Goal: Task Accomplishment & Management: Manage account settings

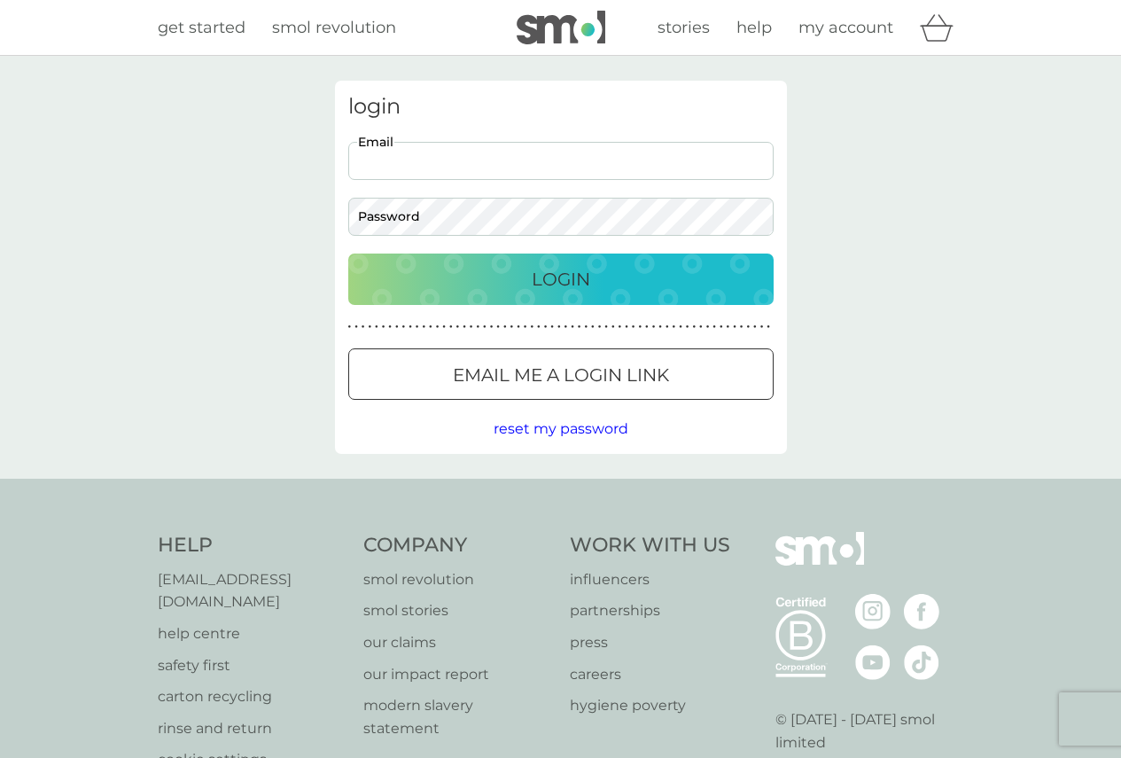
click at [370, 165] on input "Email" at bounding box center [560, 161] width 425 height 38
type input "emmalua.squire@gmail.com"
click at [417, 266] on div "Login" at bounding box center [561, 279] width 390 height 28
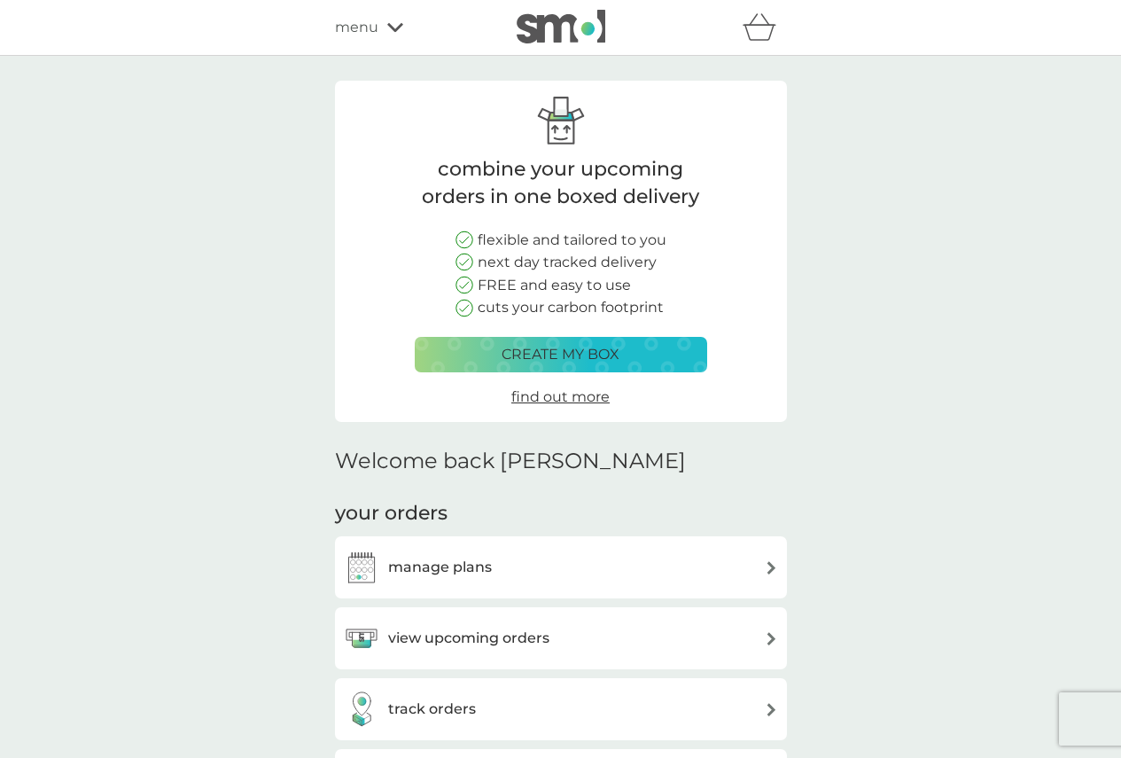
click at [492, 639] on h3 "view upcoming orders" at bounding box center [468, 638] width 161 height 23
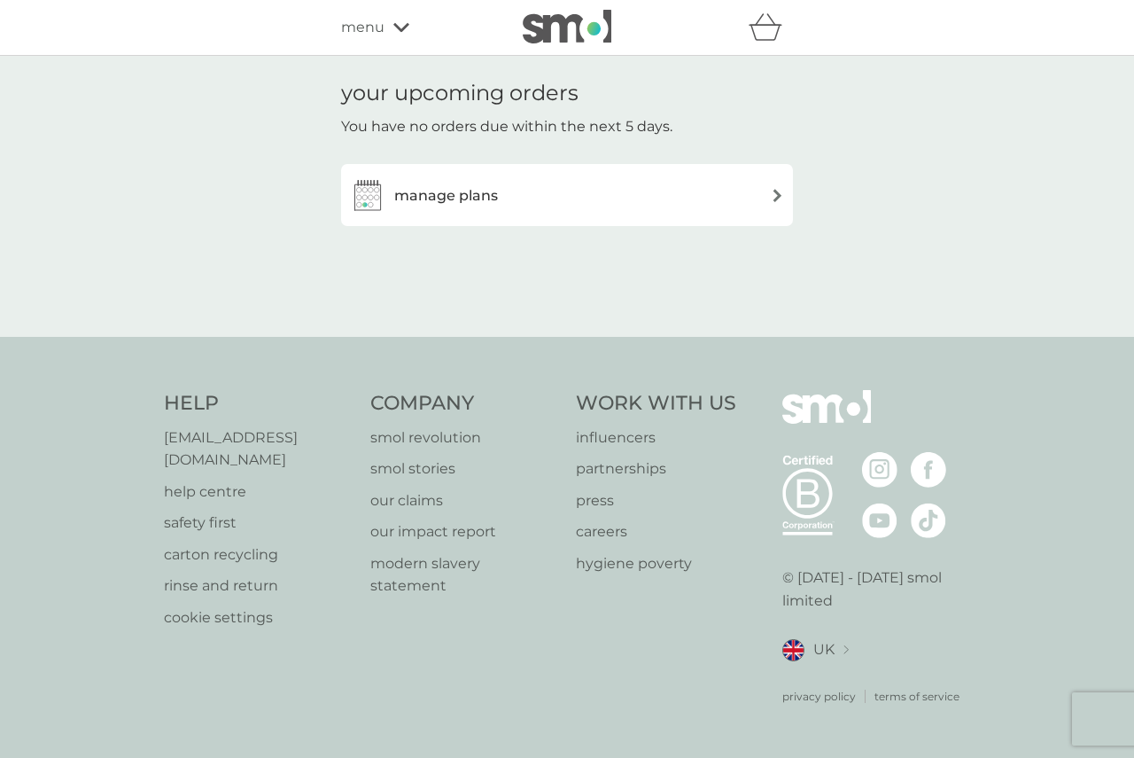
click at [769, 199] on div "manage plans" at bounding box center [567, 194] width 434 height 35
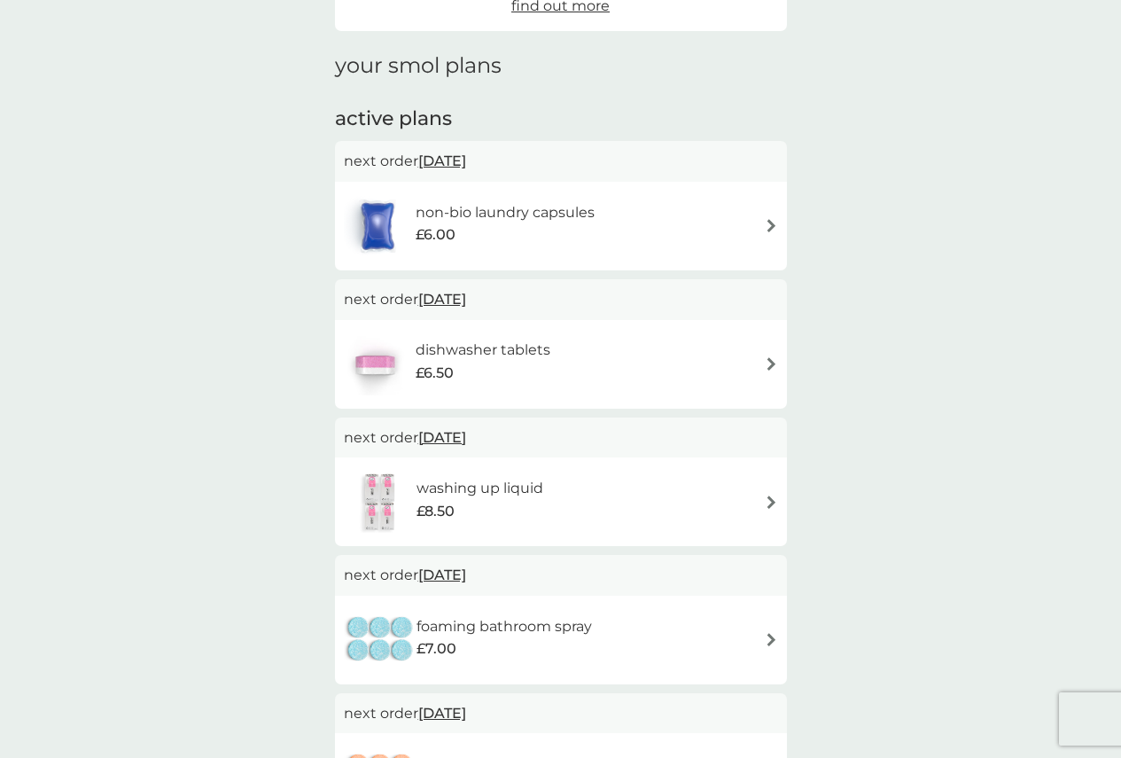
scroll to position [183, 0]
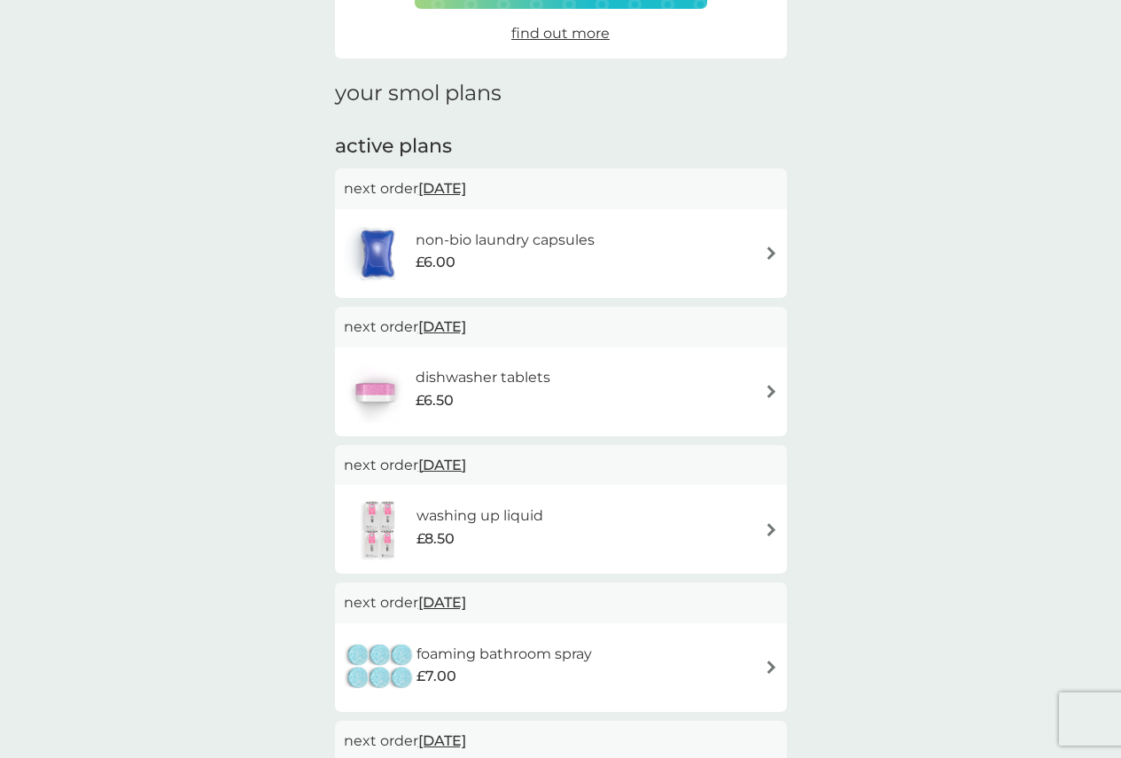
click at [466, 323] on span "27 Oct 2025" at bounding box center [442, 326] width 48 height 35
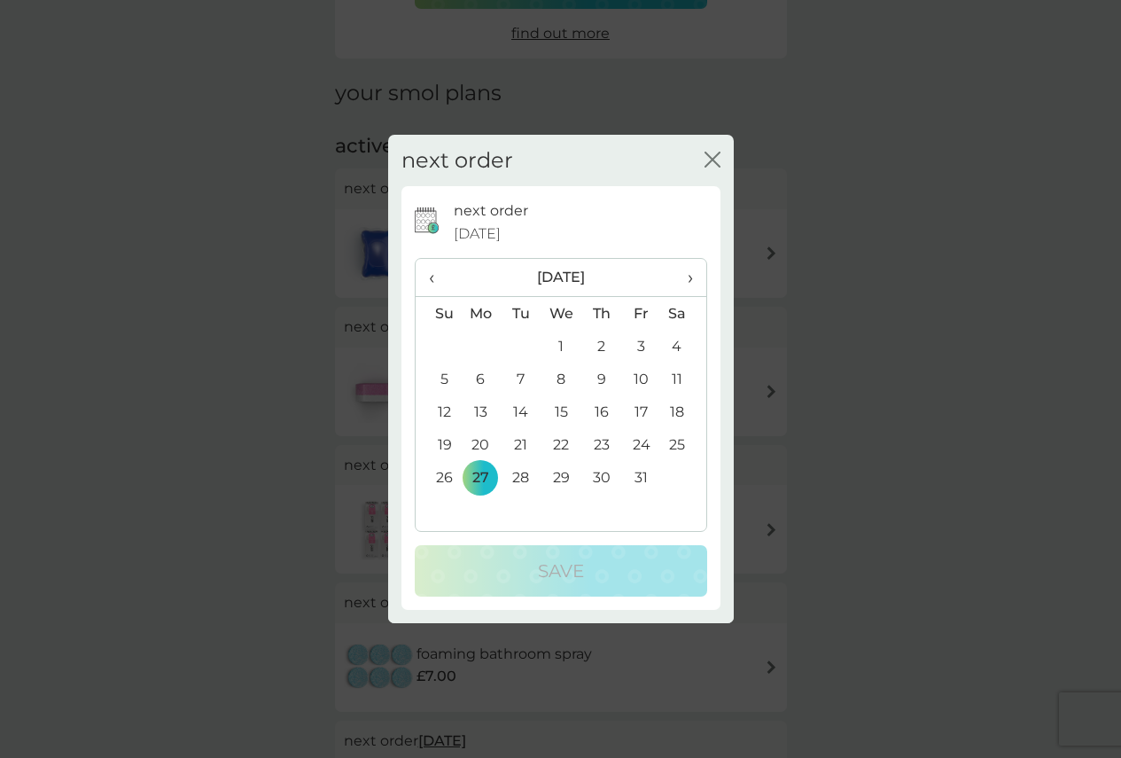
click at [643, 345] on td "3" at bounding box center [641, 346] width 40 height 33
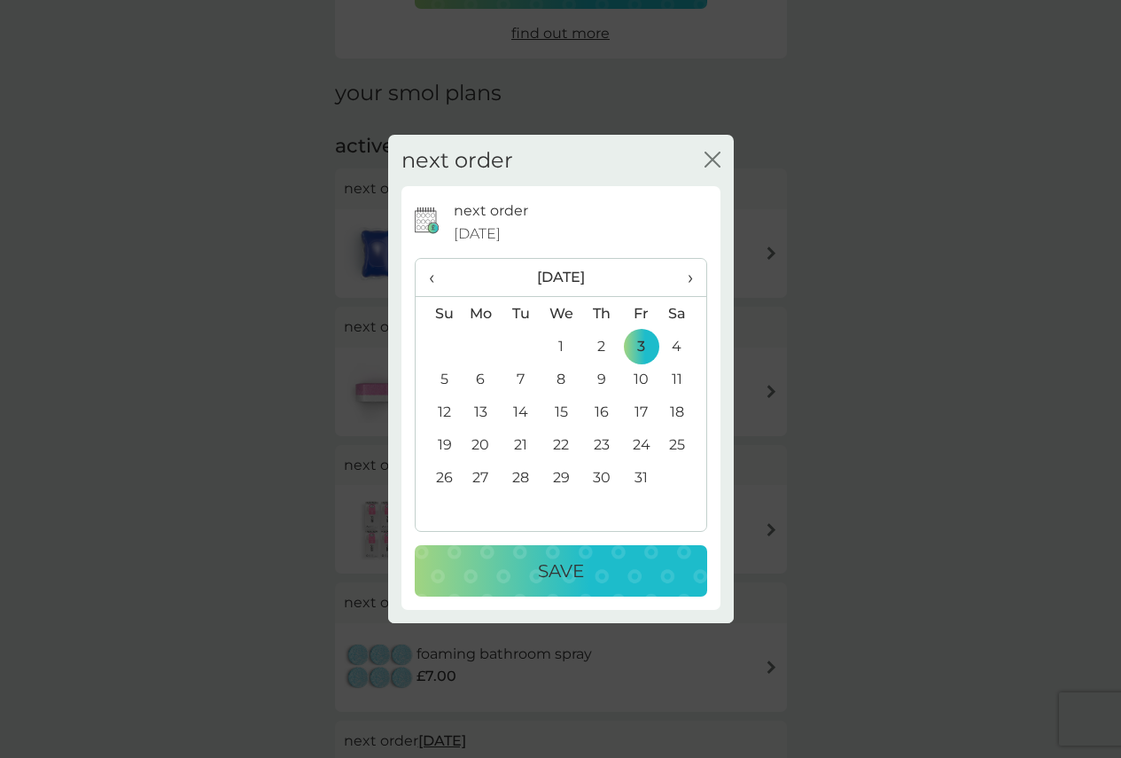
click at [603, 565] on div "Save" at bounding box center [561, 571] width 257 height 28
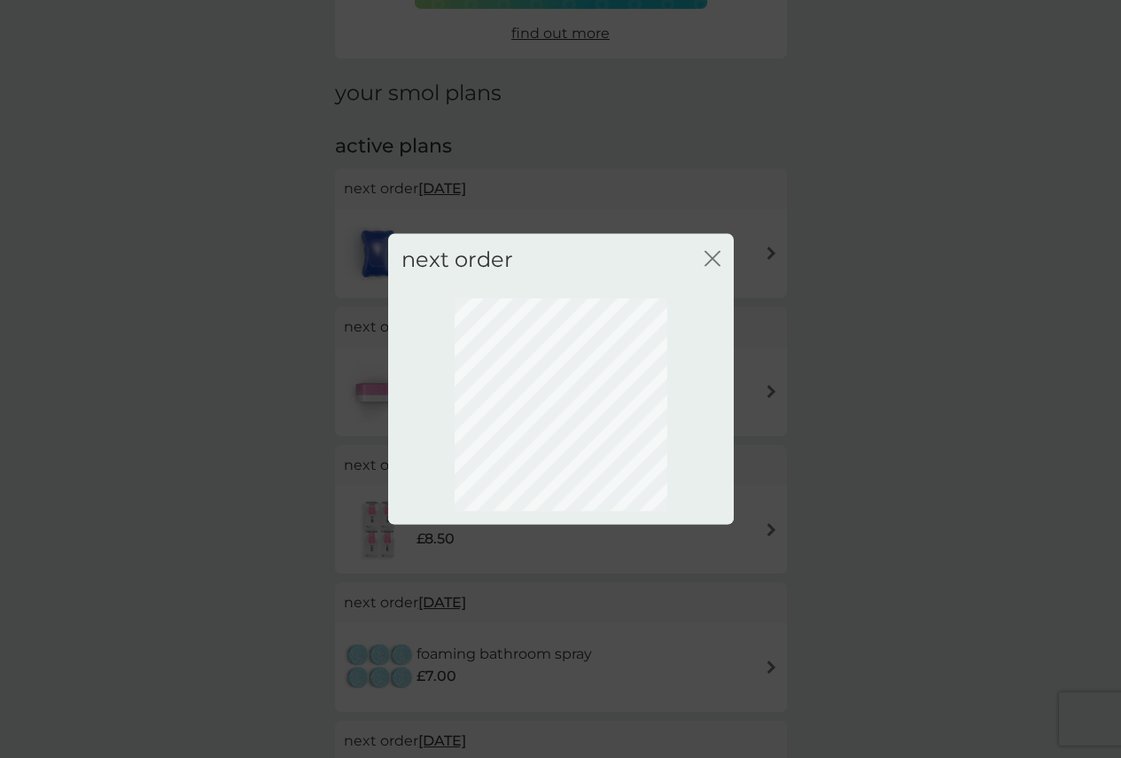
scroll to position [0, 0]
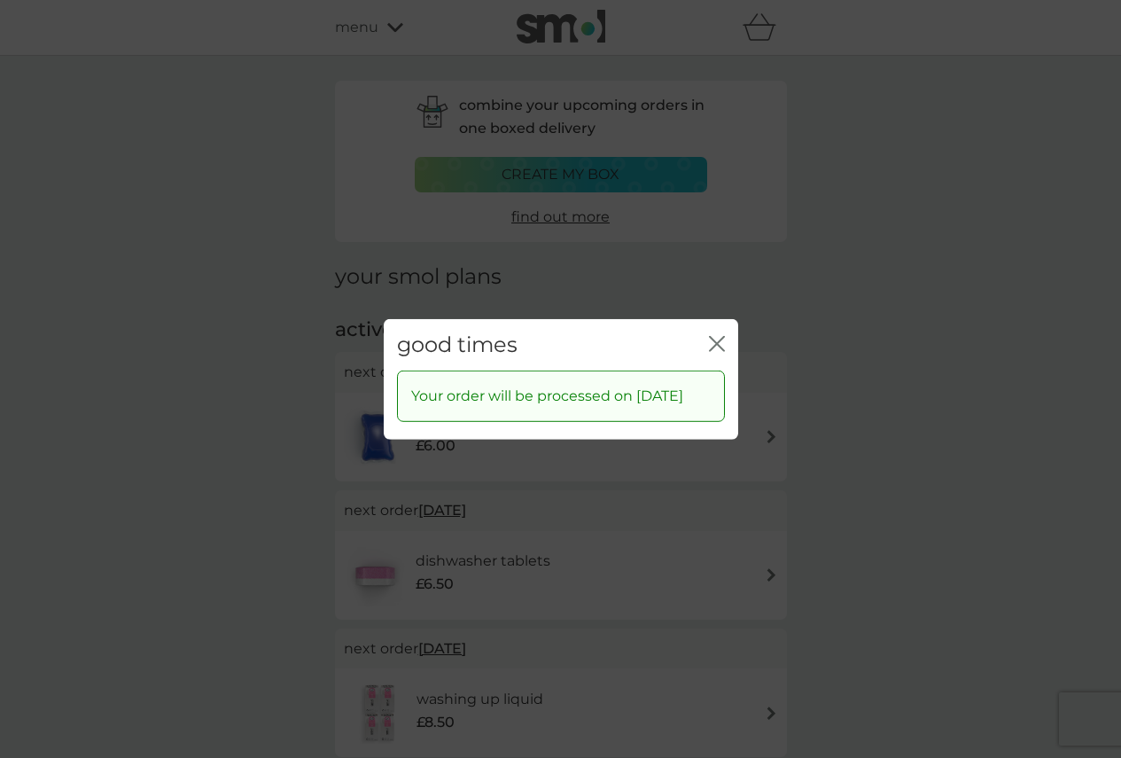
click at [723, 336] on icon "close" at bounding box center [720, 343] width 7 height 14
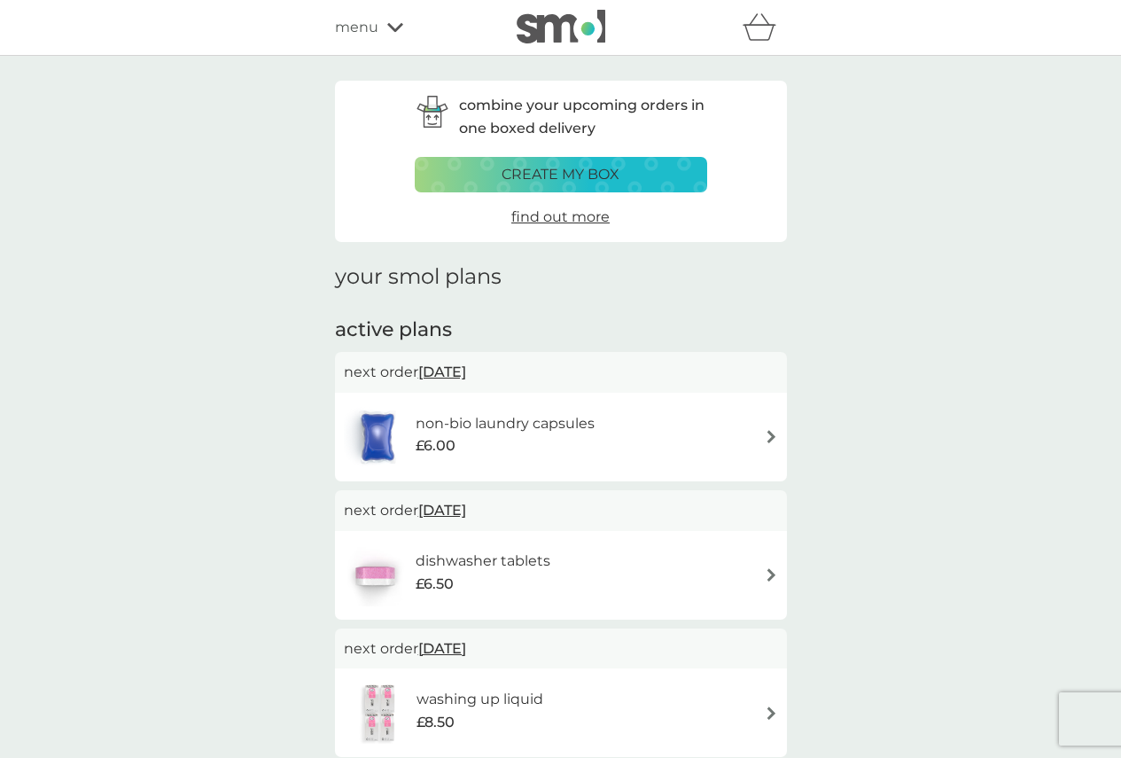
click at [379, 30] on div "menu" at bounding box center [410, 27] width 151 height 23
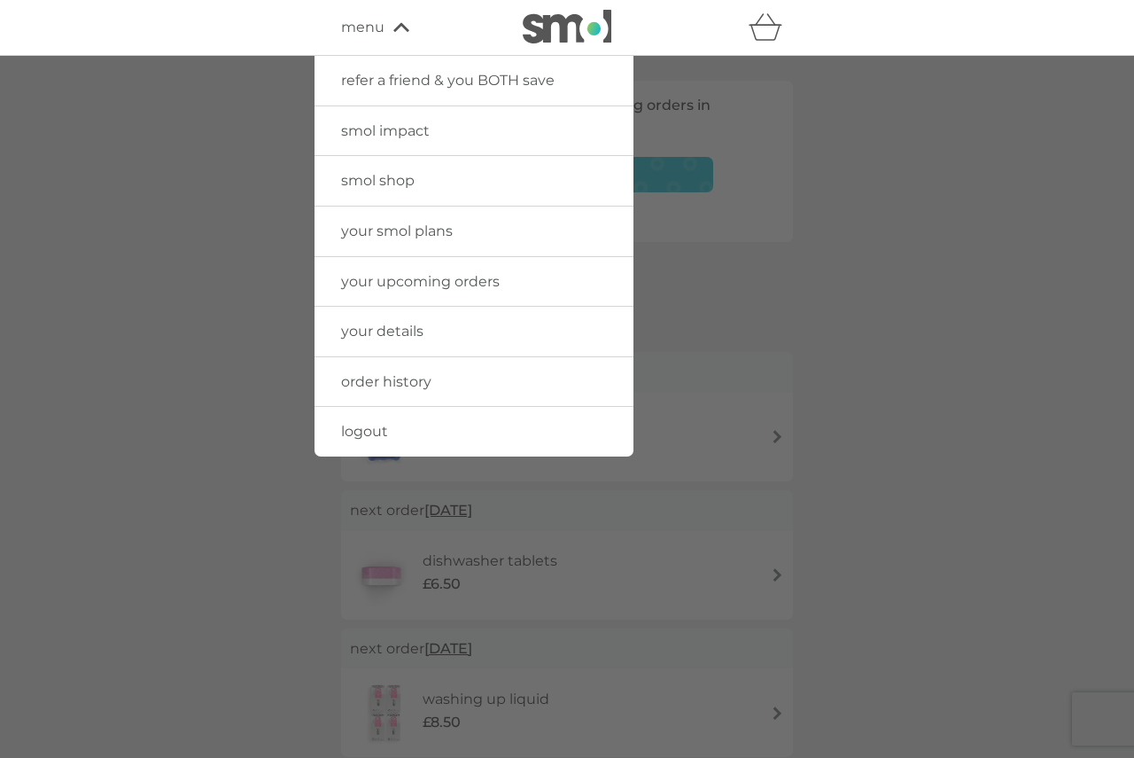
click at [370, 328] on span "your details" at bounding box center [382, 331] width 82 height 17
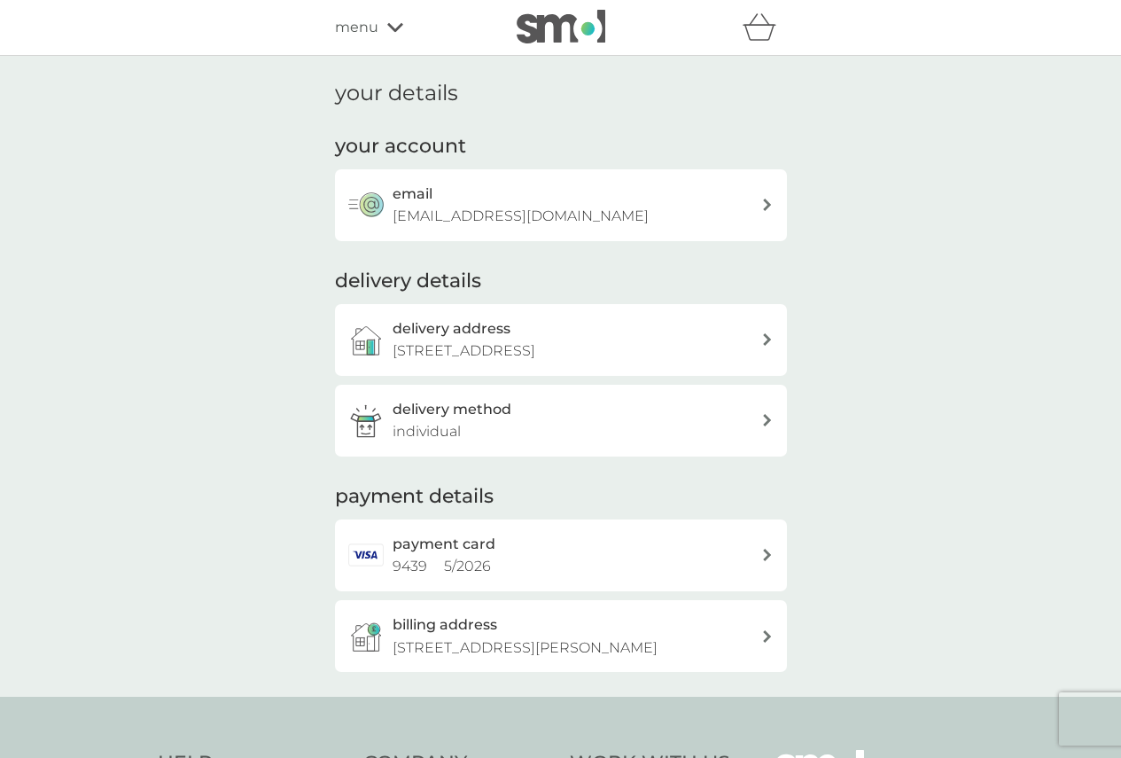
click at [770, 334] on icon at bounding box center [767, 339] width 9 height 12
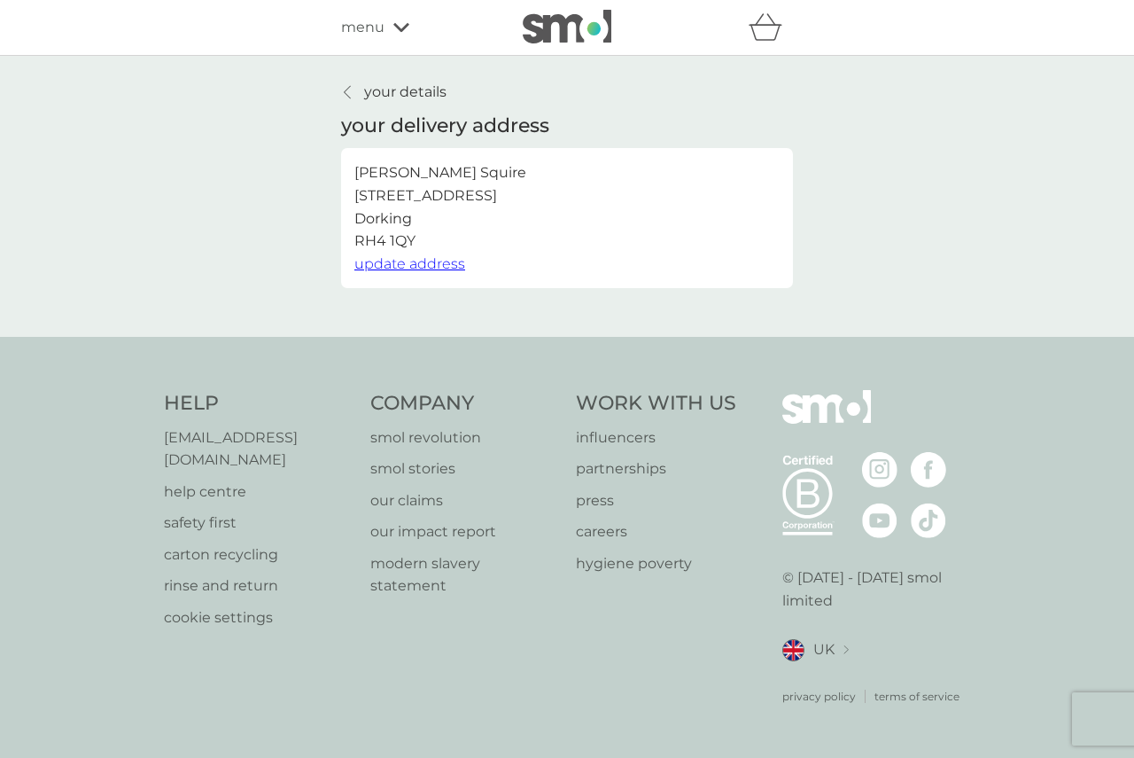
click at [430, 260] on span "update address" at bounding box center [410, 263] width 111 height 17
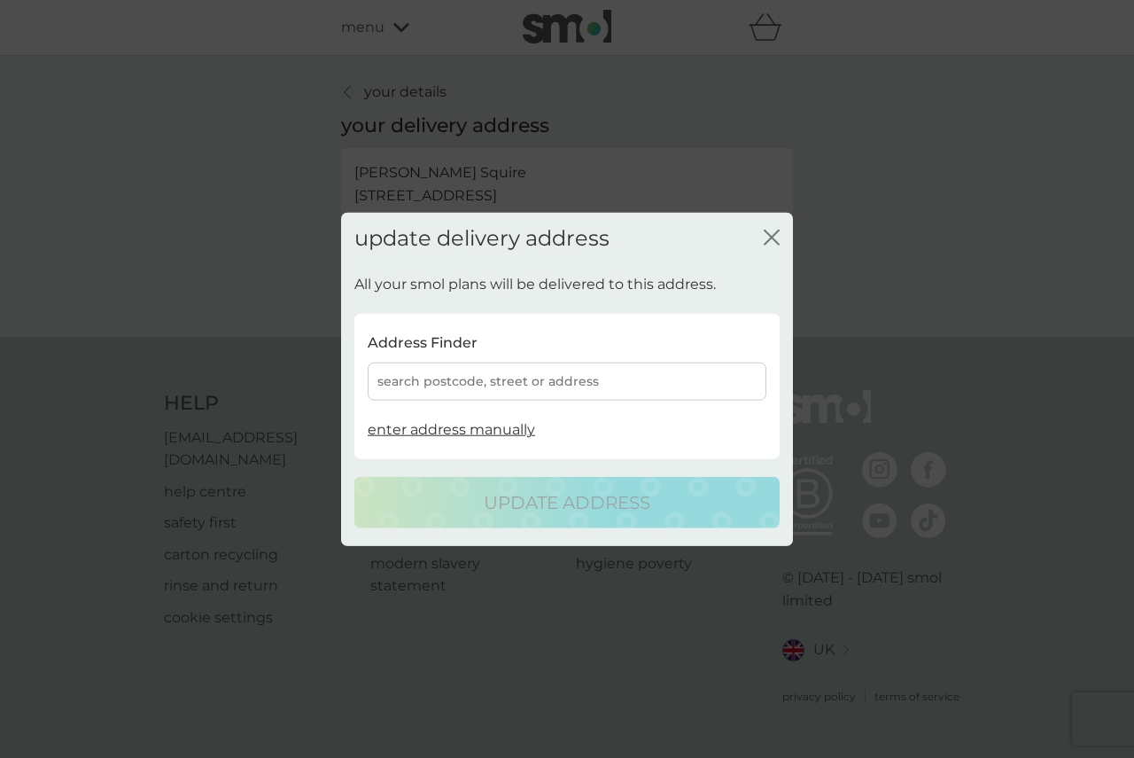
click at [412, 389] on div "search postcode, street or address" at bounding box center [567, 381] width 399 height 38
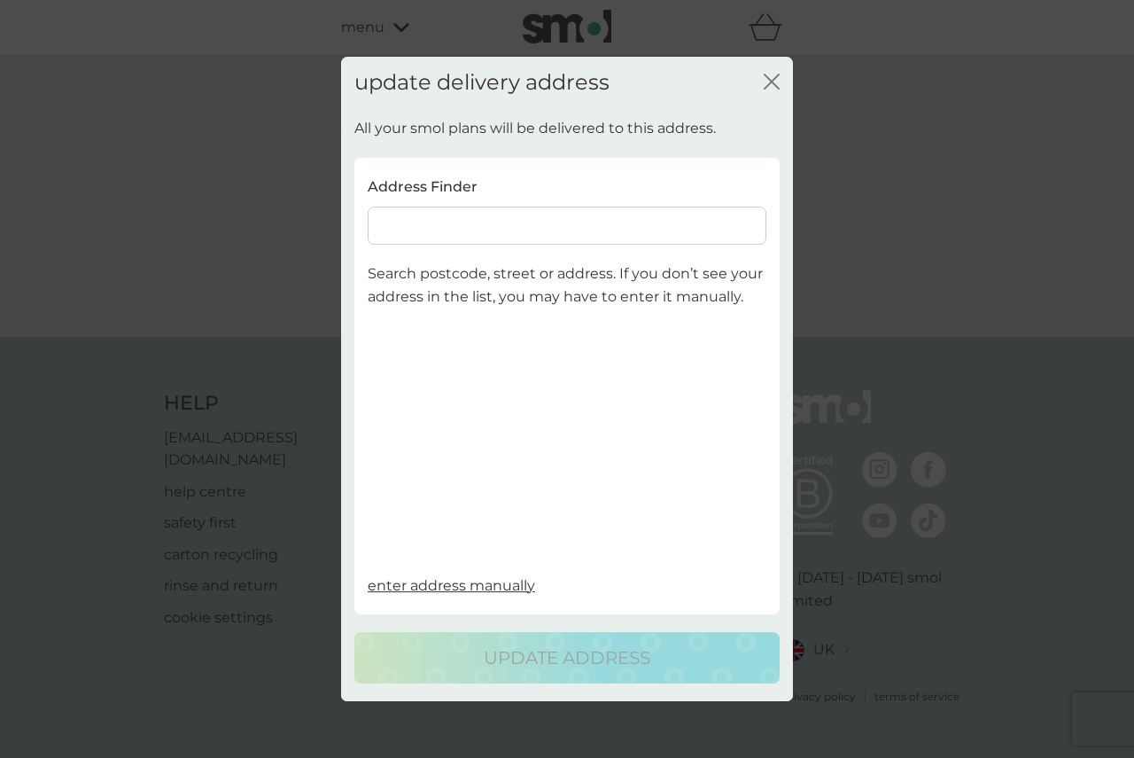
click at [401, 230] on input at bounding box center [567, 226] width 399 height 38
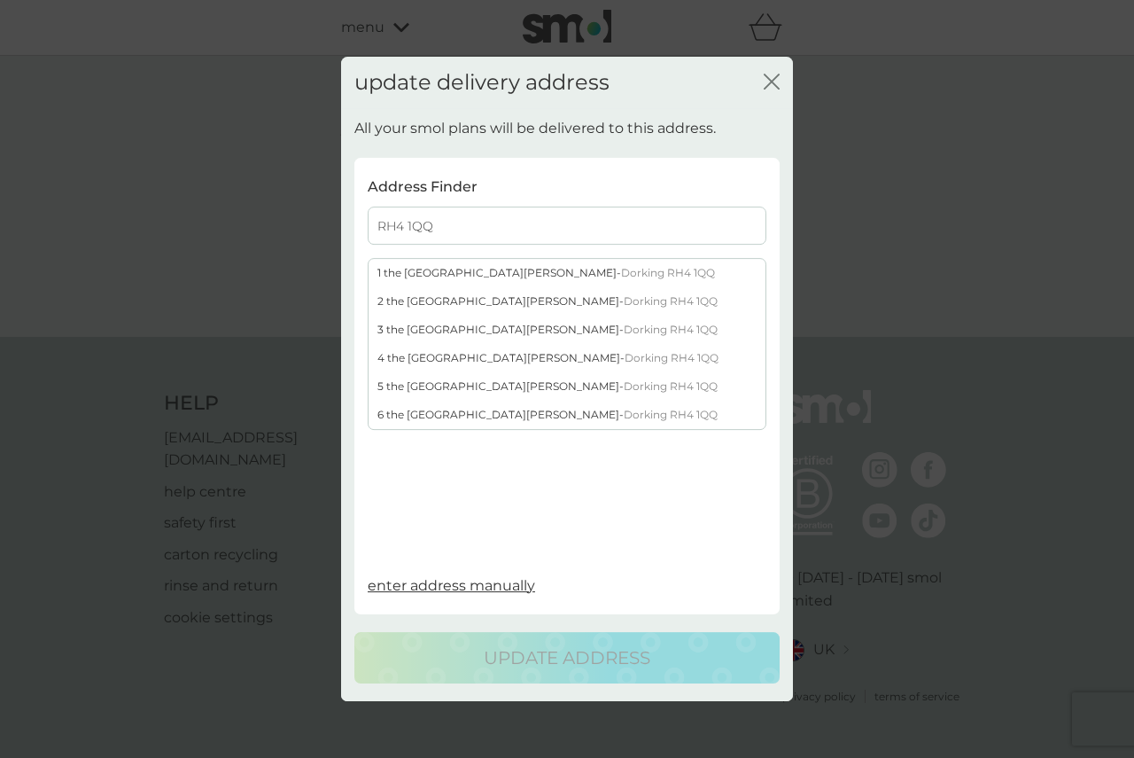
type input "RH4 1QQ"
click at [397, 357] on div "4 the Old Dairy Ansell Road - Dorking RH4 1QQ" at bounding box center [567, 359] width 397 height 28
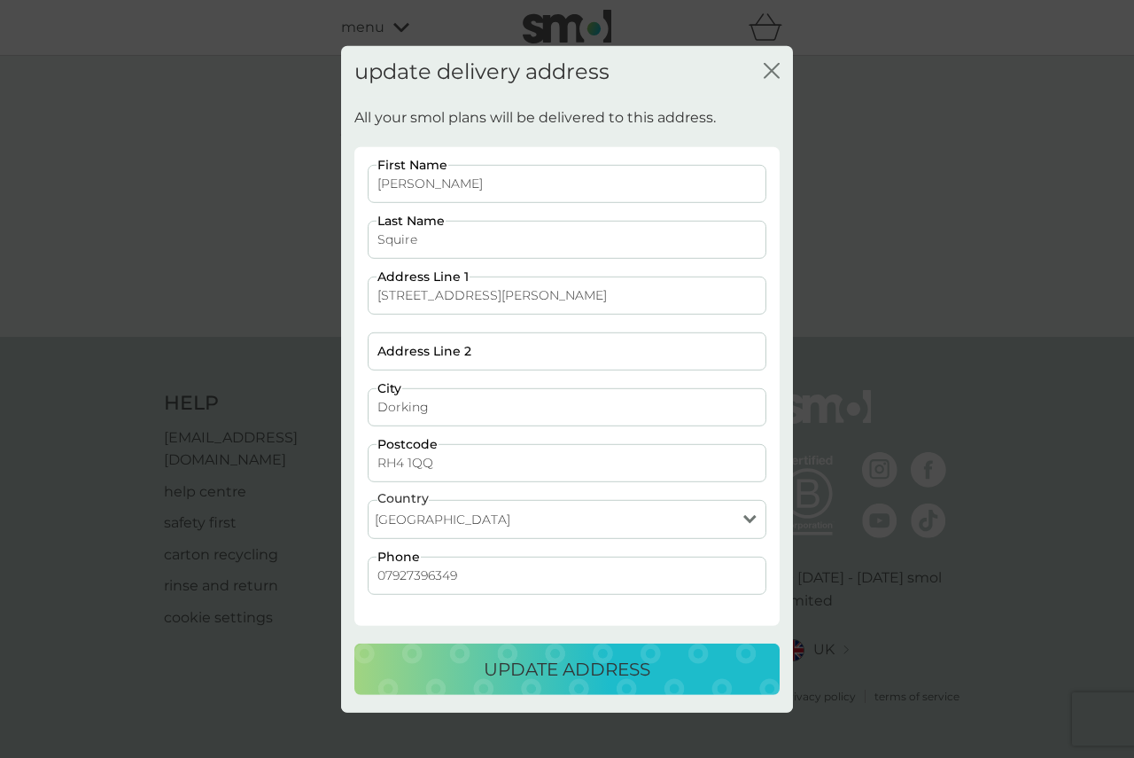
click at [511, 678] on p "update address" at bounding box center [567, 669] width 167 height 28
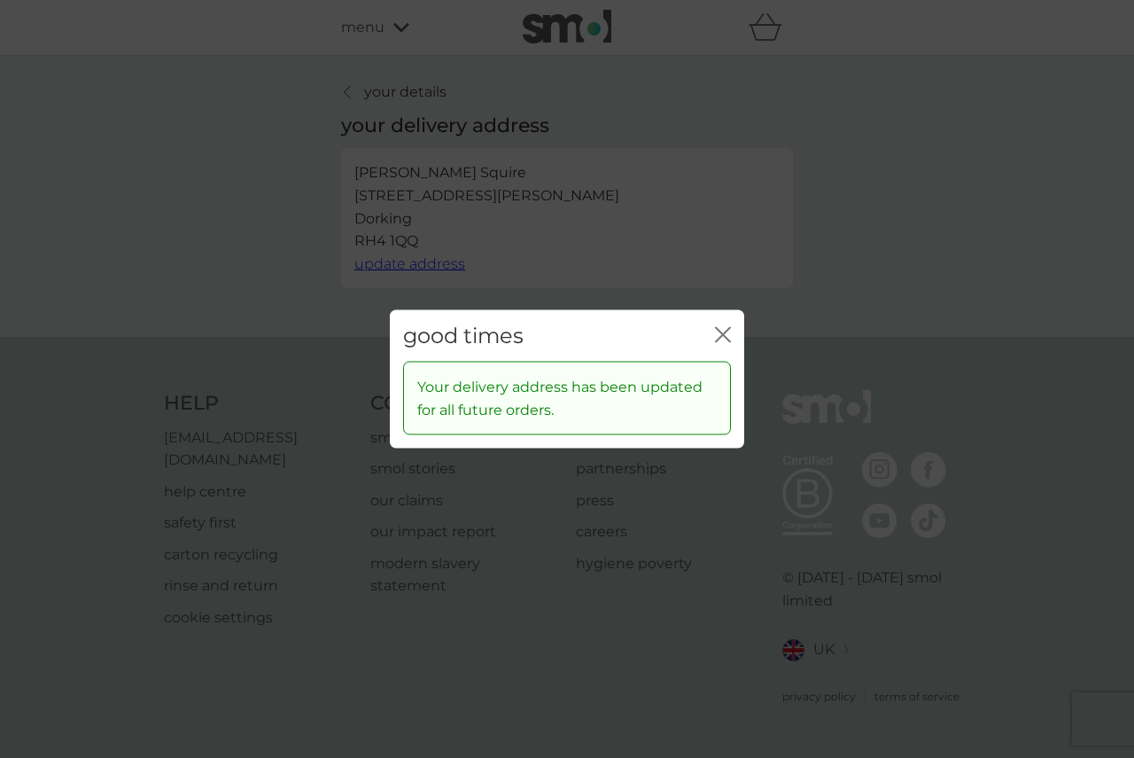
click at [722, 331] on icon "close" at bounding box center [723, 334] width 16 height 16
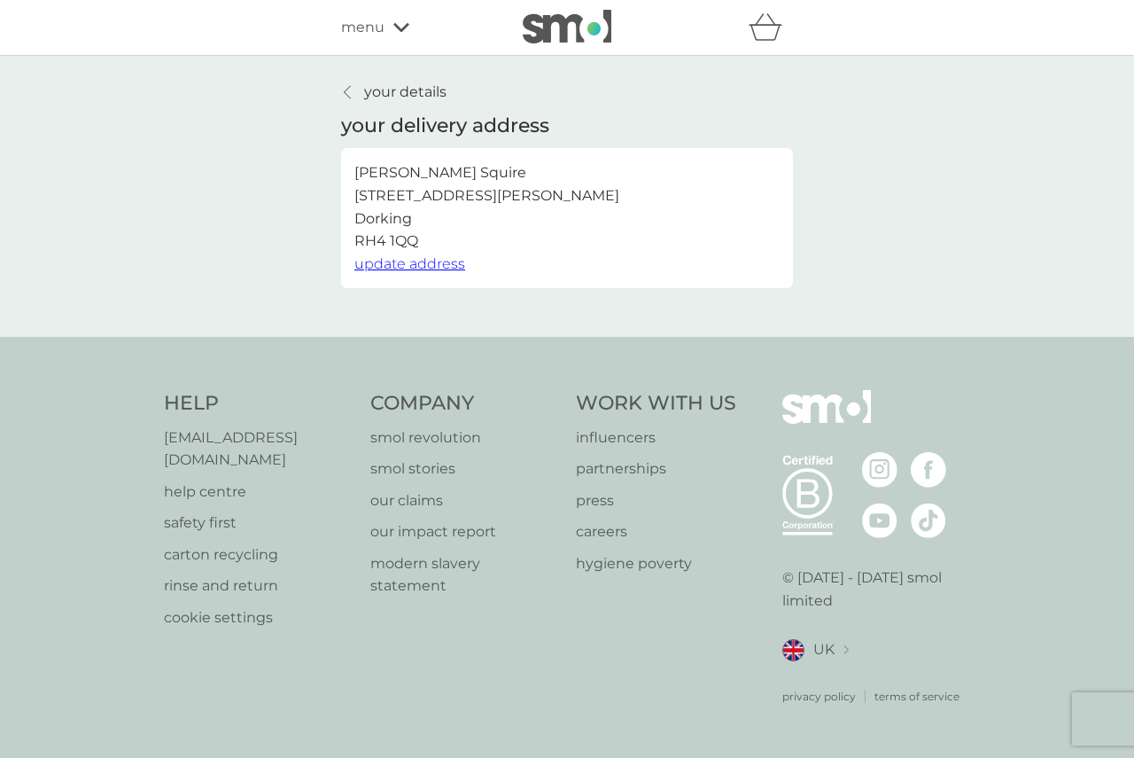
click at [346, 90] on icon at bounding box center [347, 92] width 7 height 14
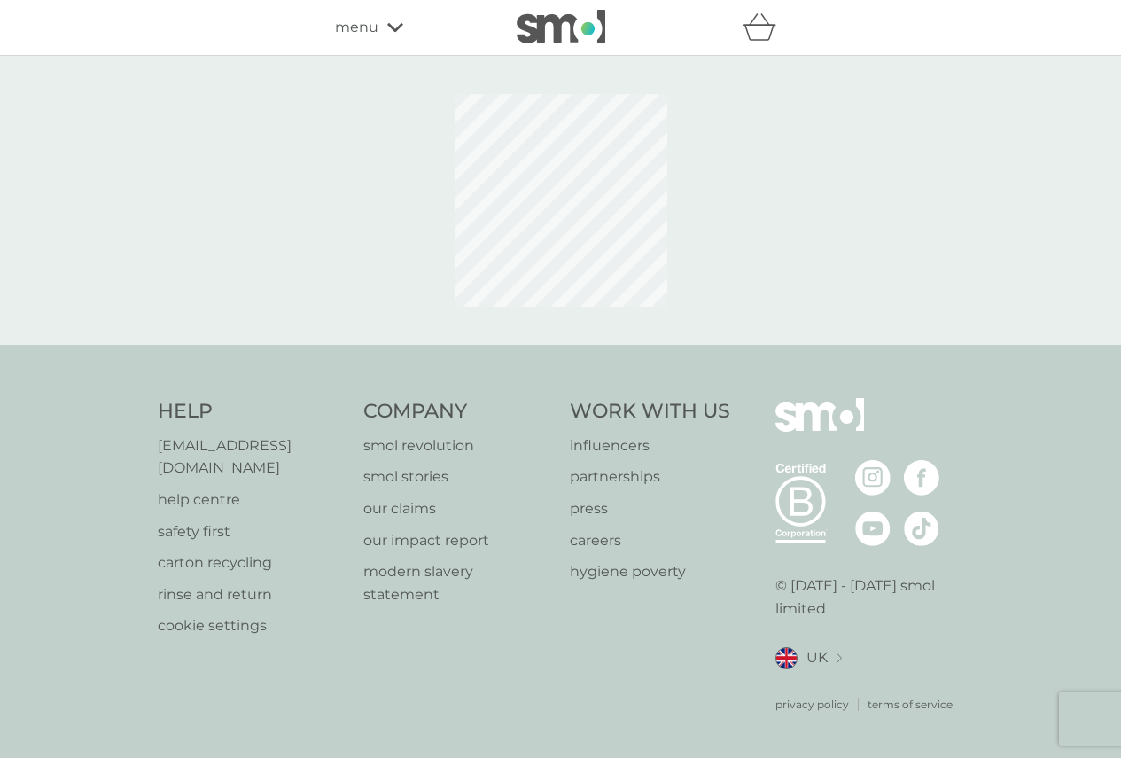
click at [364, 27] on span "menu" at bounding box center [356, 27] width 43 height 23
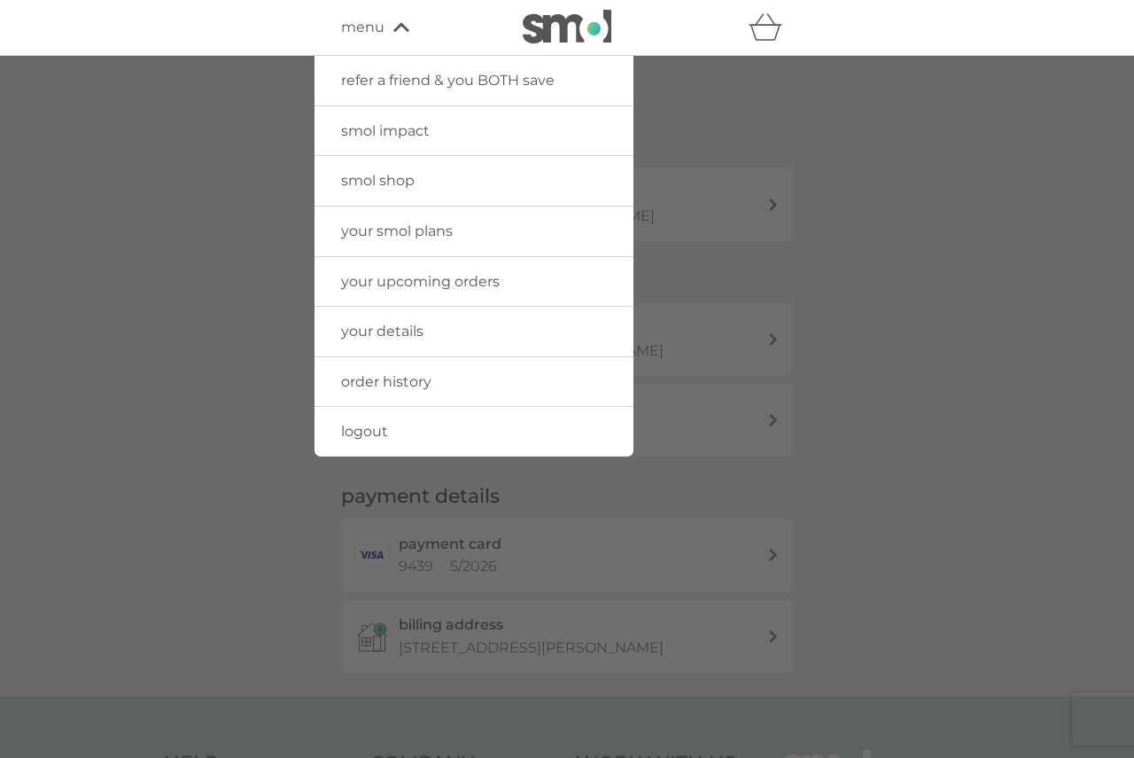
click at [387, 275] on span "your upcoming orders" at bounding box center [420, 281] width 159 height 17
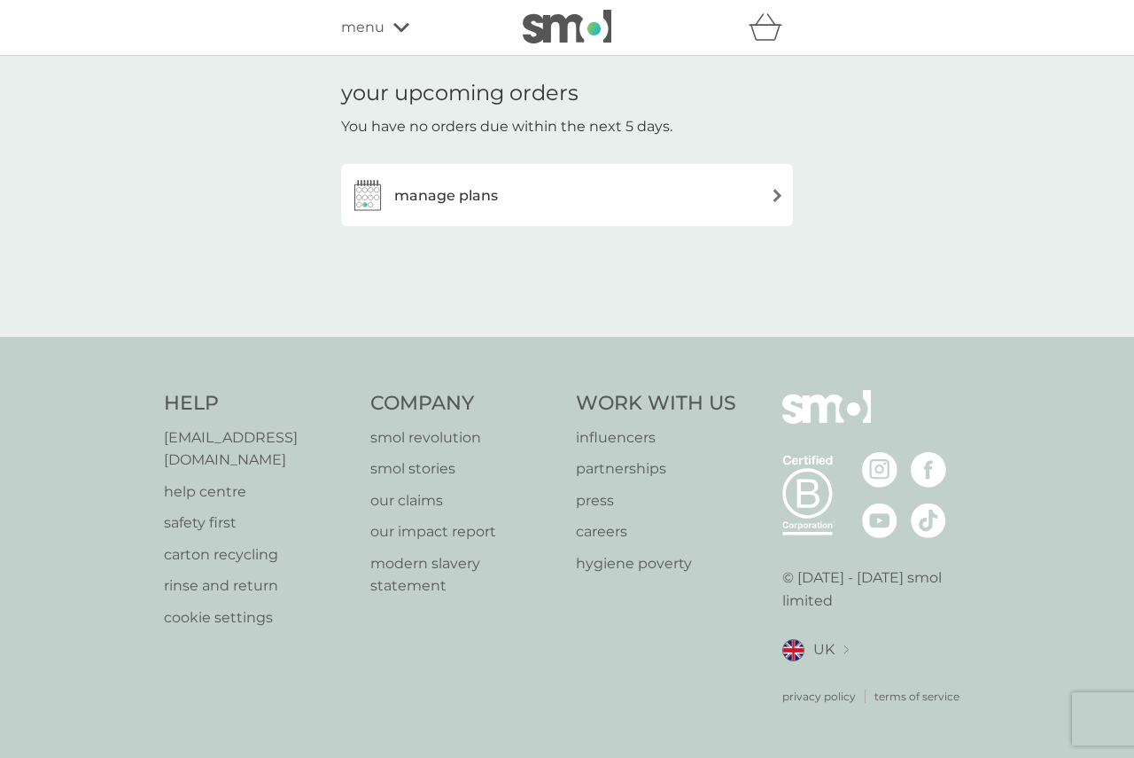
click at [388, 30] on div "menu" at bounding box center [416, 27] width 151 height 23
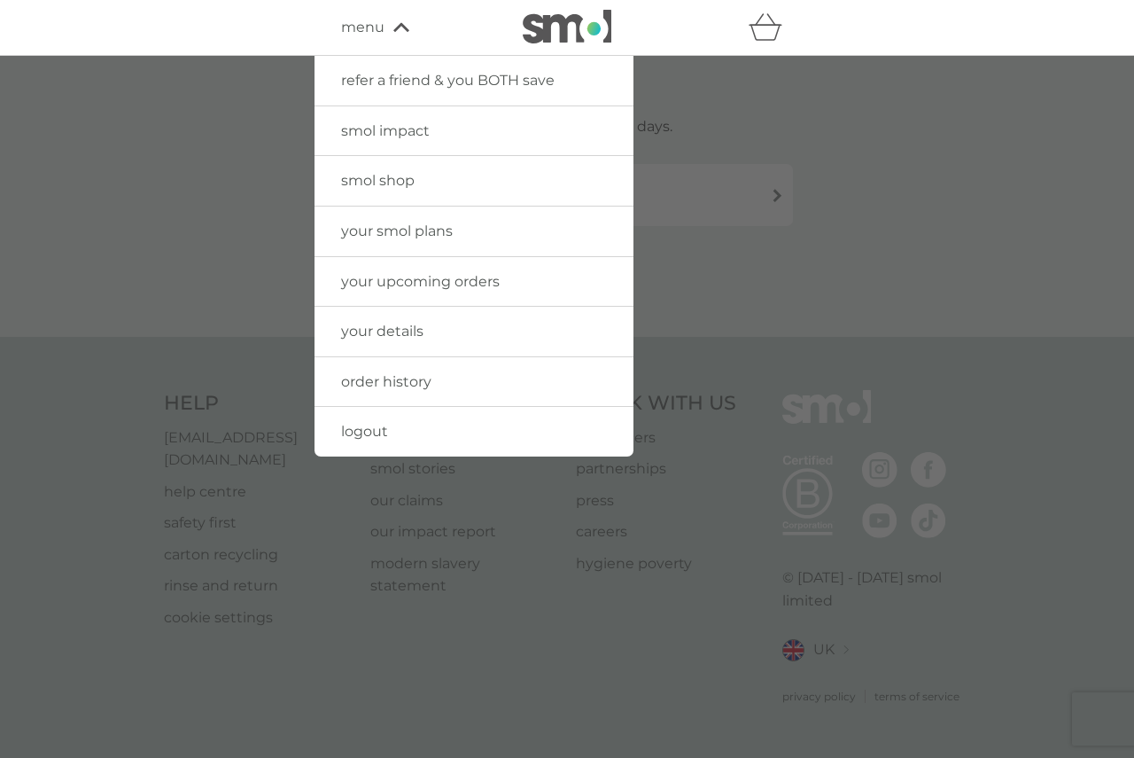
click at [391, 373] on span "order history" at bounding box center [386, 381] width 90 height 17
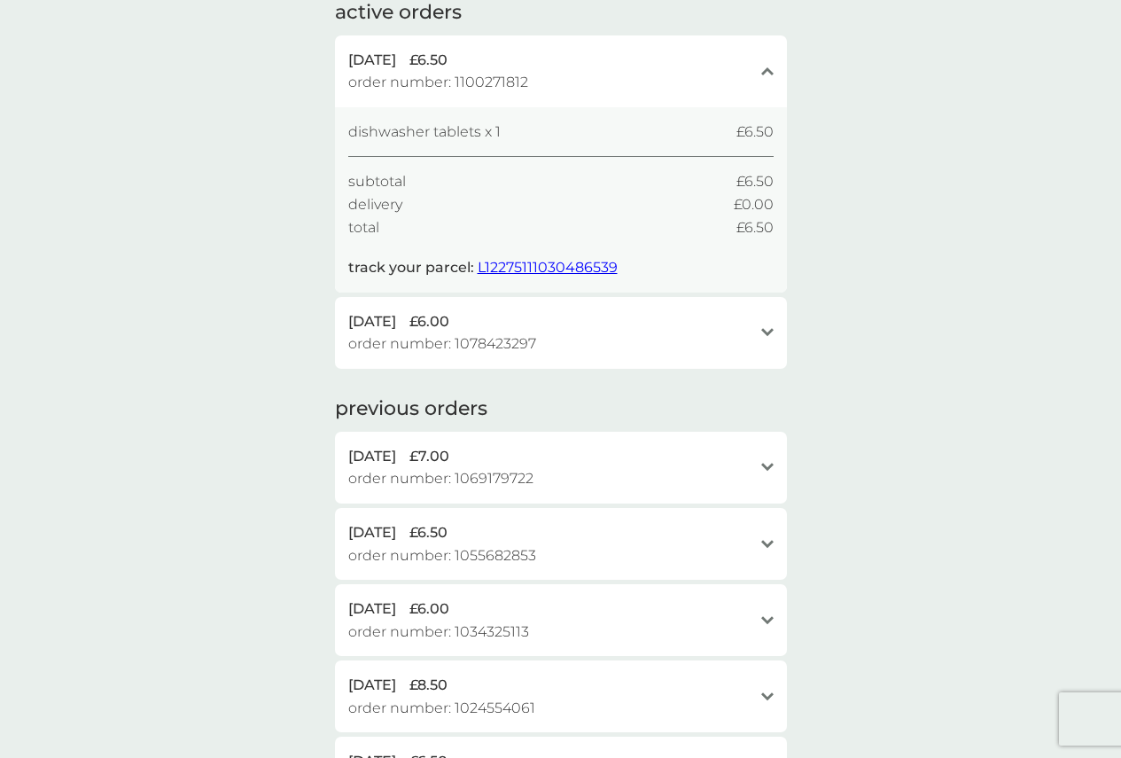
scroll to position [131, 0]
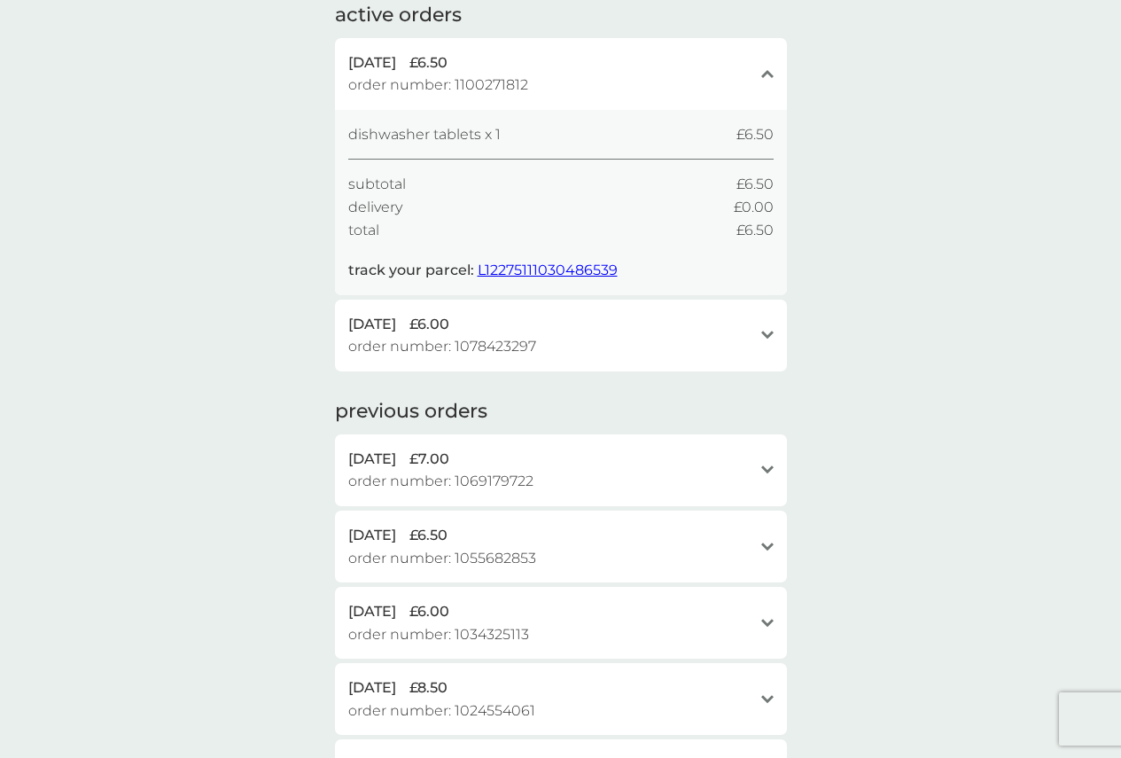
click at [568, 274] on span "L12275111030486539" at bounding box center [548, 269] width 140 height 17
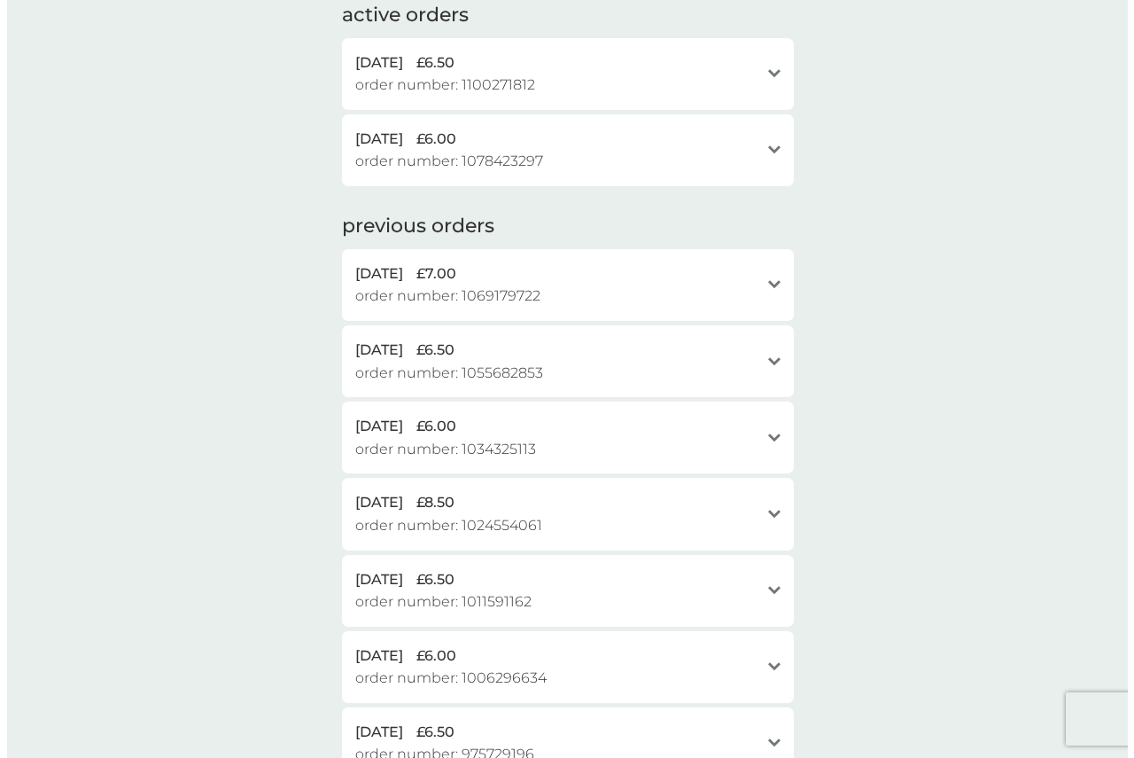
scroll to position [0, 0]
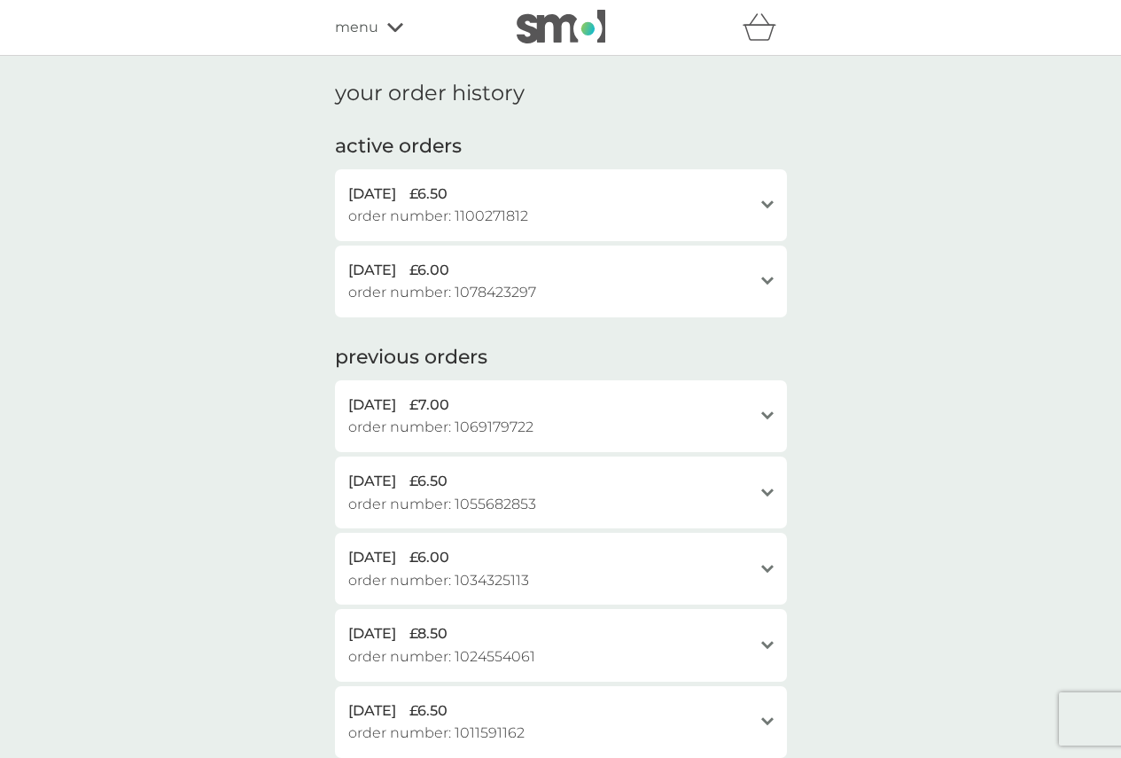
click at [368, 33] on span "menu" at bounding box center [356, 27] width 43 height 23
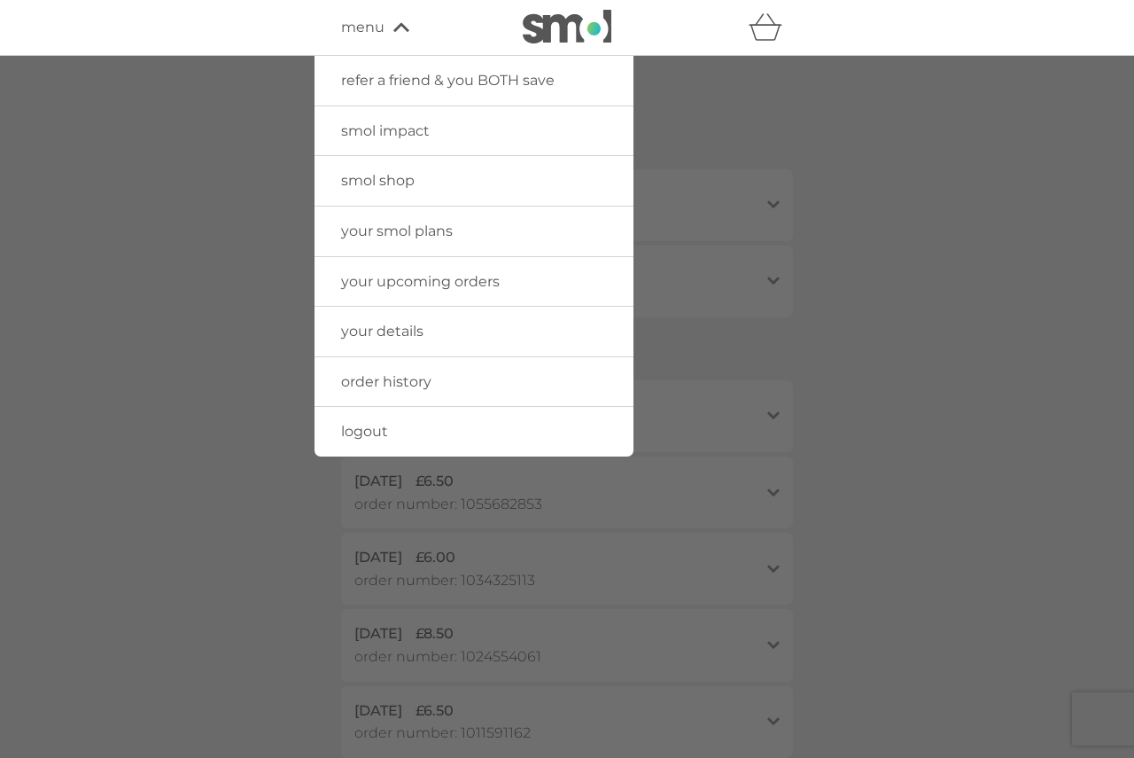
click at [353, 438] on span "logout" at bounding box center [364, 431] width 47 height 17
